Goal: Transaction & Acquisition: Purchase product/service

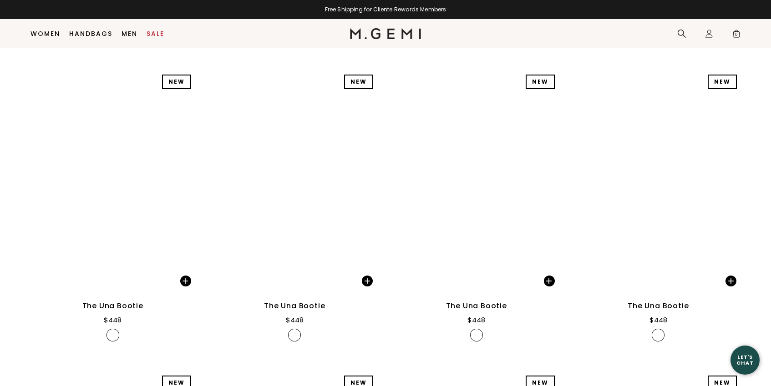
scroll to position [2602, 0]
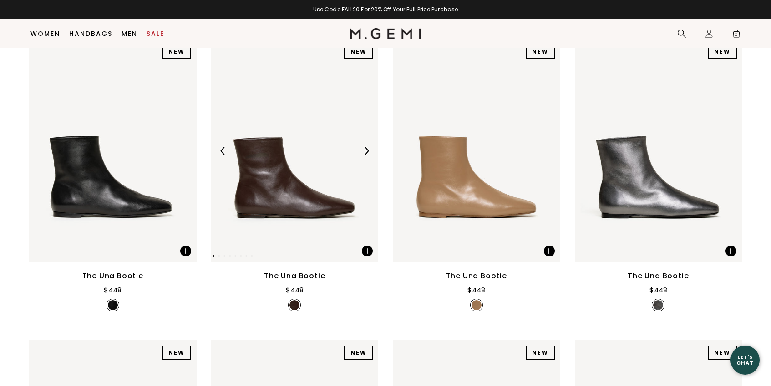
click at [282, 207] on img at bounding box center [294, 150] width 167 height 223
click at [314, 198] on img at bounding box center [294, 150] width 167 height 223
click at [289, 197] on img at bounding box center [294, 150] width 167 height 223
click at [369, 250] on span at bounding box center [367, 251] width 11 height 11
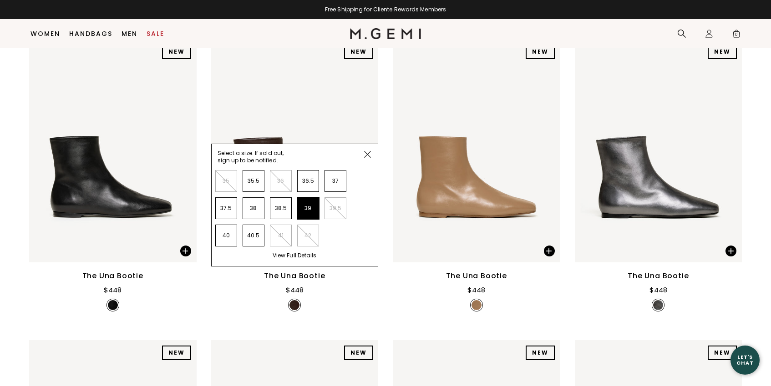
click at [312, 211] on li "39" at bounding box center [308, 208] width 22 height 22
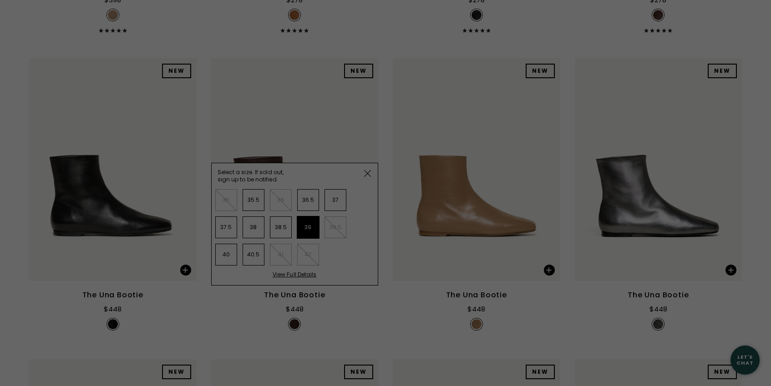
scroll to position [0, 0]
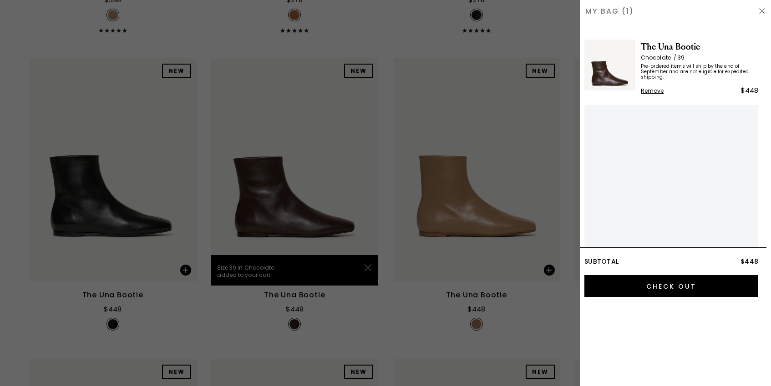
click at [415, 147] on div at bounding box center [385, 193] width 771 height 386
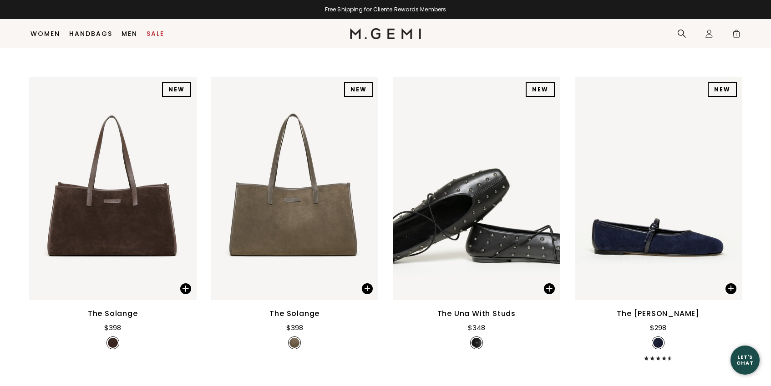
scroll to position [958, 0]
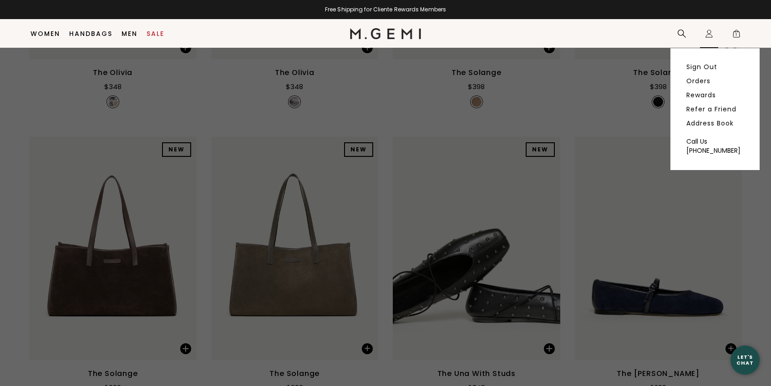
click at [706, 36] on icon "Icons/20x20/profile@2x" at bounding box center [708, 33] width 9 height 9
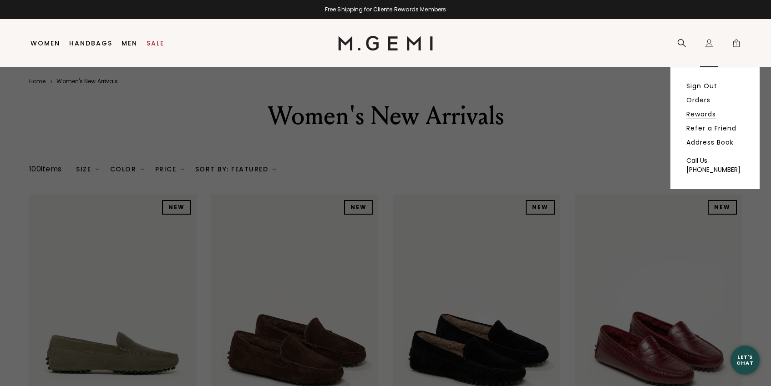
click at [705, 110] on link "Rewards" at bounding box center [701, 114] width 30 height 8
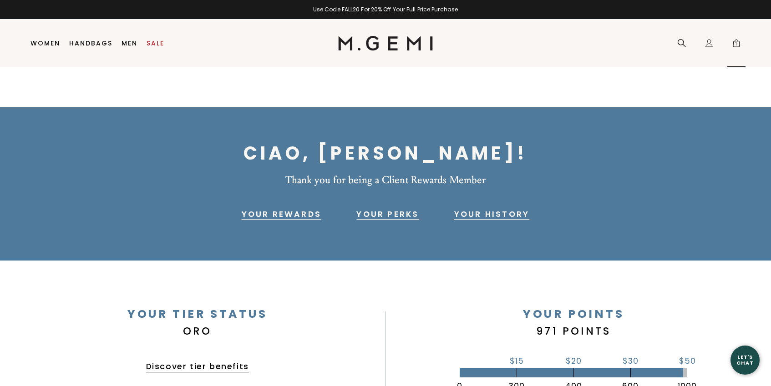
click at [734, 46] on span "1" at bounding box center [736, 44] width 9 height 9
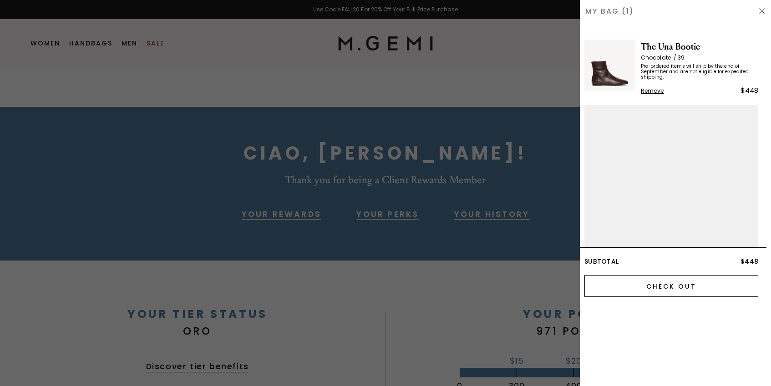
click at [684, 278] on input "Check Out" at bounding box center [671, 286] width 174 height 22
